Goal: Information Seeking & Learning: Learn about a topic

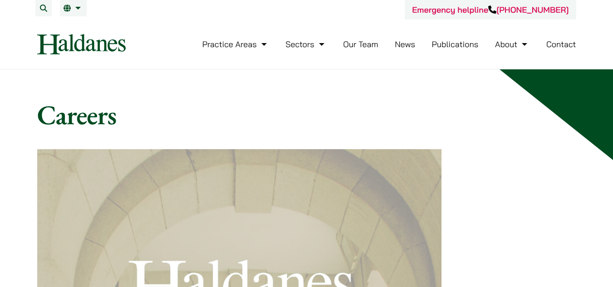
scroll to position [66, 0]
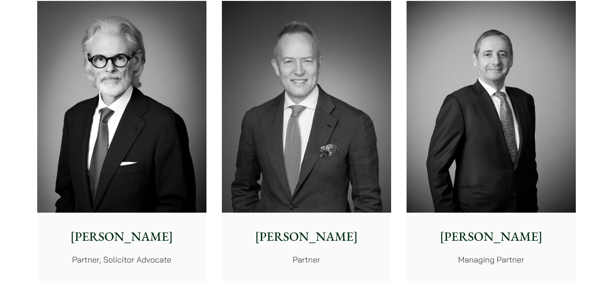
scroll to position [274, 0]
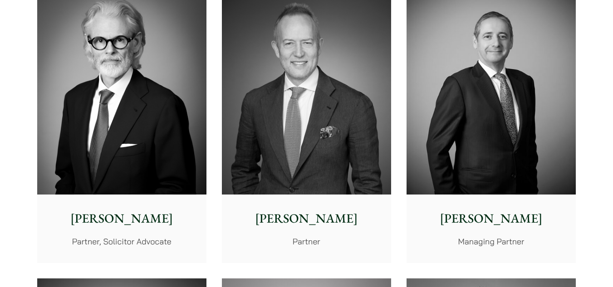
click at [541, 71] on img at bounding box center [490, 89] width 169 height 212
